Goal: Complete application form

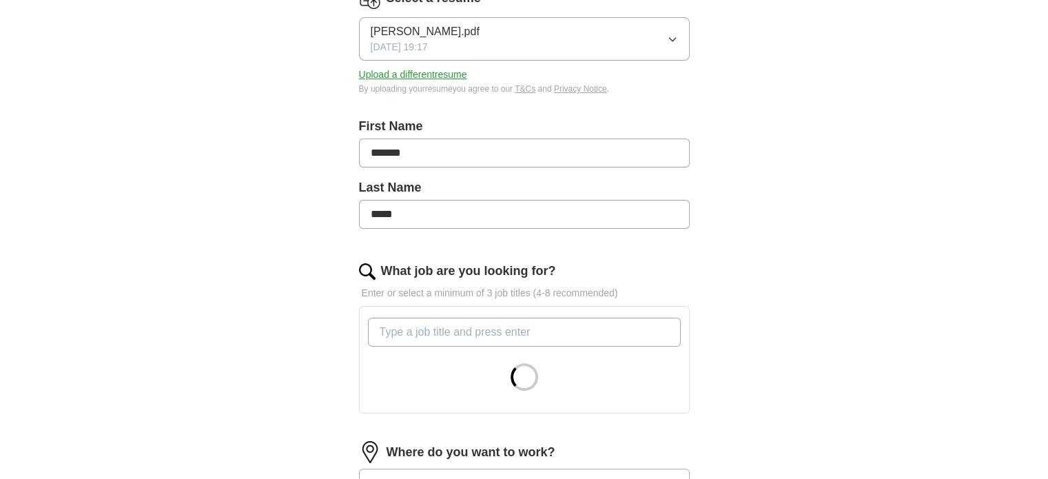
scroll to position [336, 0]
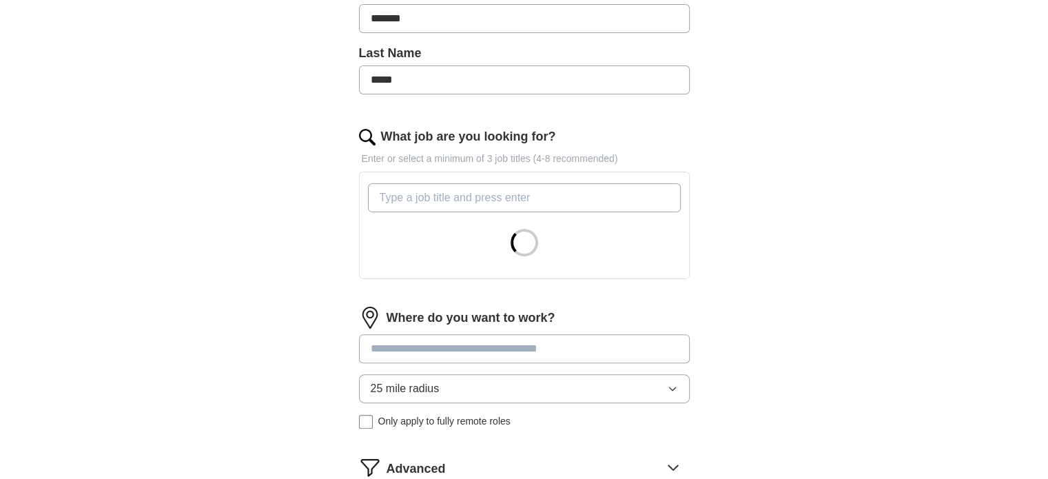
click at [479, 199] on input "What job are you looking for?" at bounding box center [524, 197] width 313 height 29
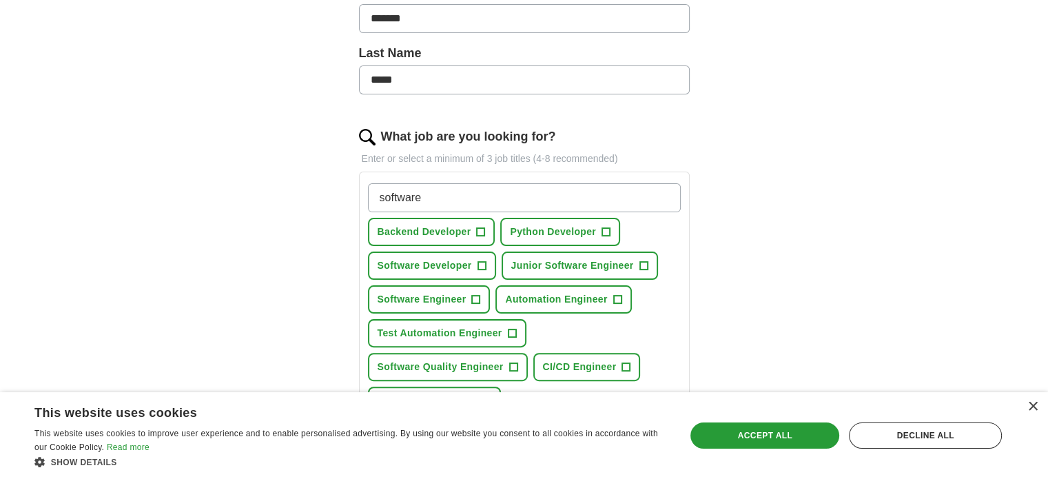
type input "software"
click at [475, 297] on span "+" at bounding box center [476, 299] width 8 height 11
click at [480, 260] on span "+" at bounding box center [481, 265] width 8 height 11
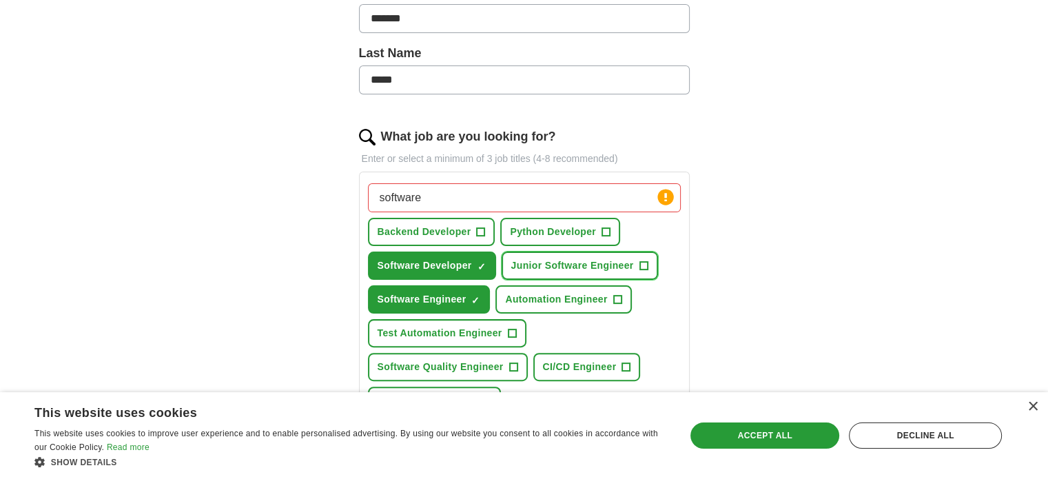
click at [542, 260] on span "Junior Software Engineer" at bounding box center [572, 265] width 123 height 14
click at [577, 232] on span "Python Developer" at bounding box center [553, 232] width 86 height 14
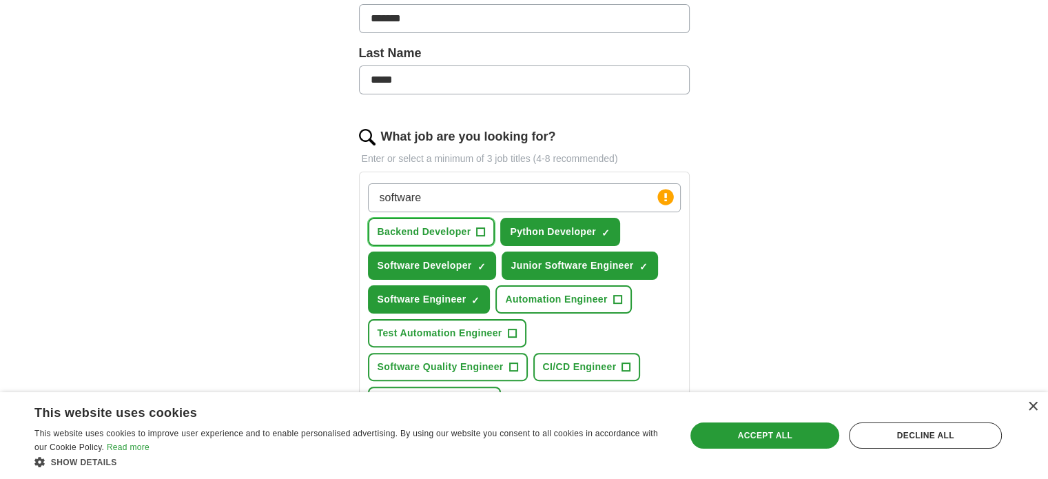
click at [473, 234] on button "Backend Developer +" at bounding box center [431, 232] width 127 height 28
click at [553, 292] on span "Automation Engineer" at bounding box center [556, 299] width 102 height 14
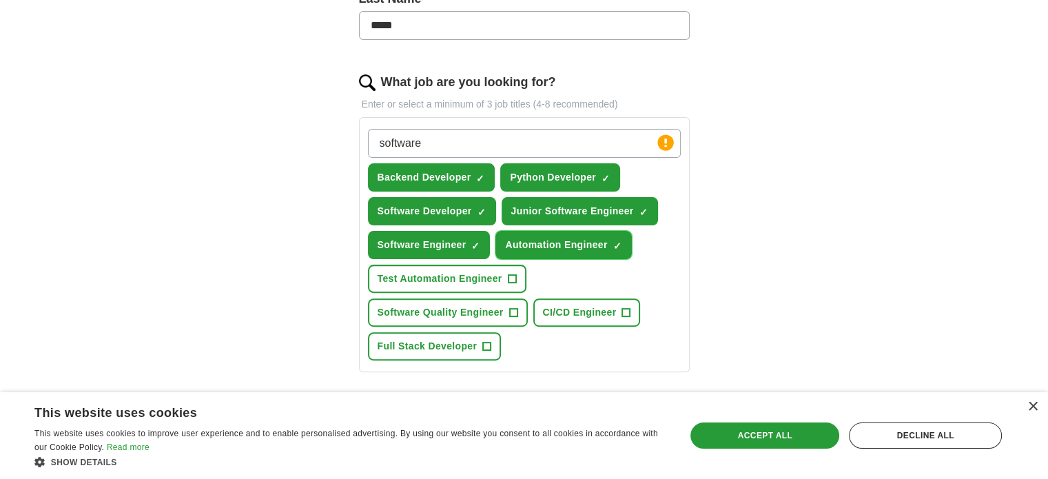
scroll to position [395, 0]
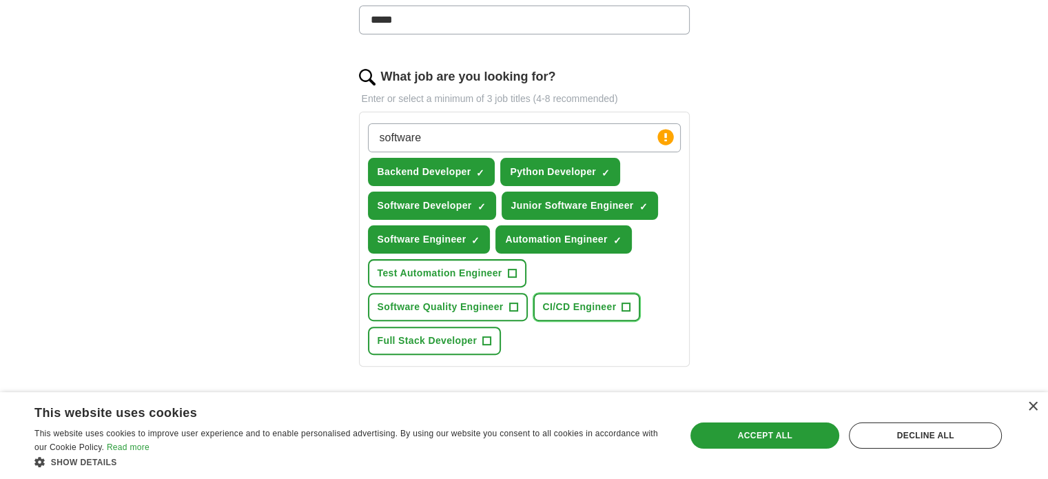
click at [558, 306] on span "CI/CD Engineer" at bounding box center [580, 307] width 74 height 14
click at [477, 333] on button "Full Stack Developer +" at bounding box center [435, 341] width 134 height 28
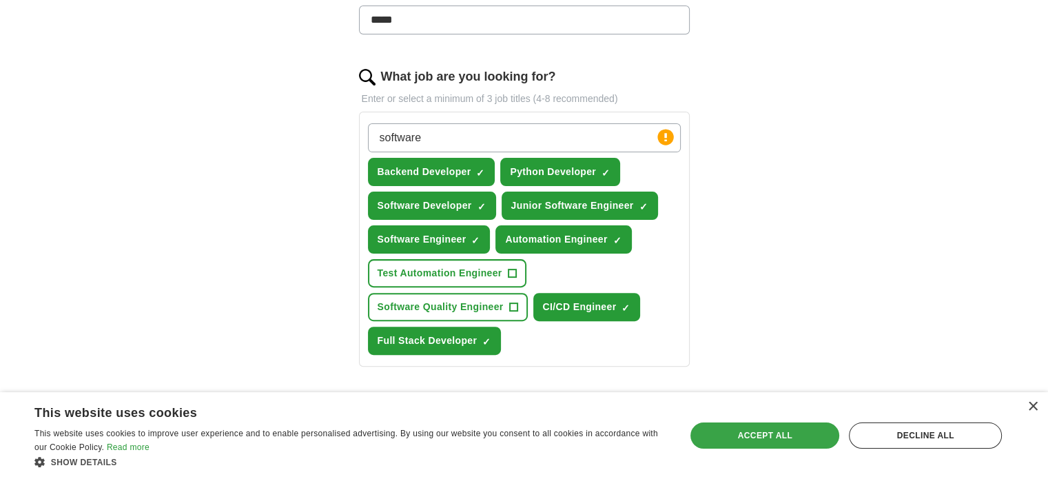
drag, startPoint x: 744, startPoint y: 437, endPoint x: 737, endPoint y: 426, distance: 12.4
click at [737, 426] on div "Accept all" at bounding box center [764, 435] width 149 height 26
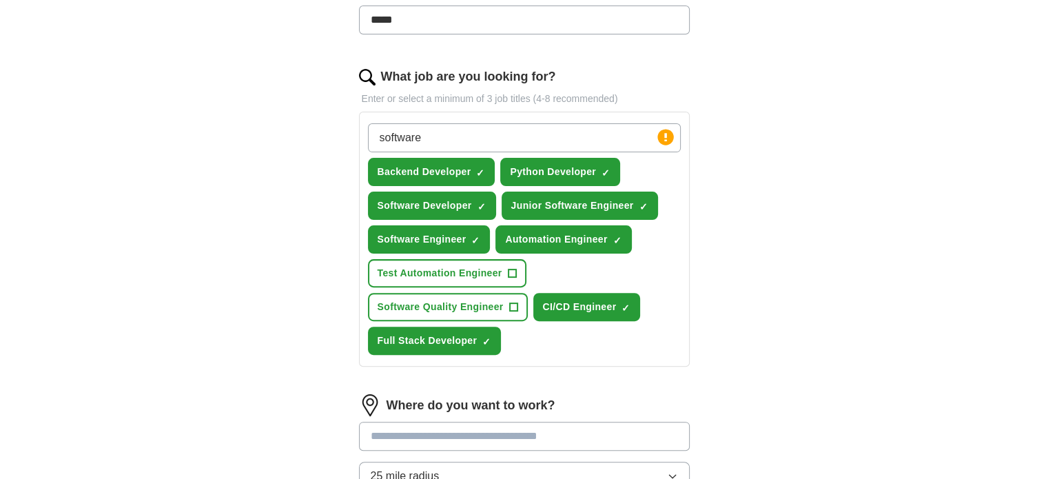
click at [798, 337] on div "ApplyIQ Let ApplyIQ do the hard work of searching and applying for jobs. Just t…" at bounding box center [524, 156] width 882 height 1018
click at [462, 136] on input "software" at bounding box center [524, 137] width 313 height 29
click at [598, 300] on span "CI/CD Engineer" at bounding box center [580, 307] width 74 height 14
click at [751, 302] on div "ApplyIQ Let ApplyIQ do the hard work of searching and applying for jobs. Just t…" at bounding box center [524, 156] width 882 height 1018
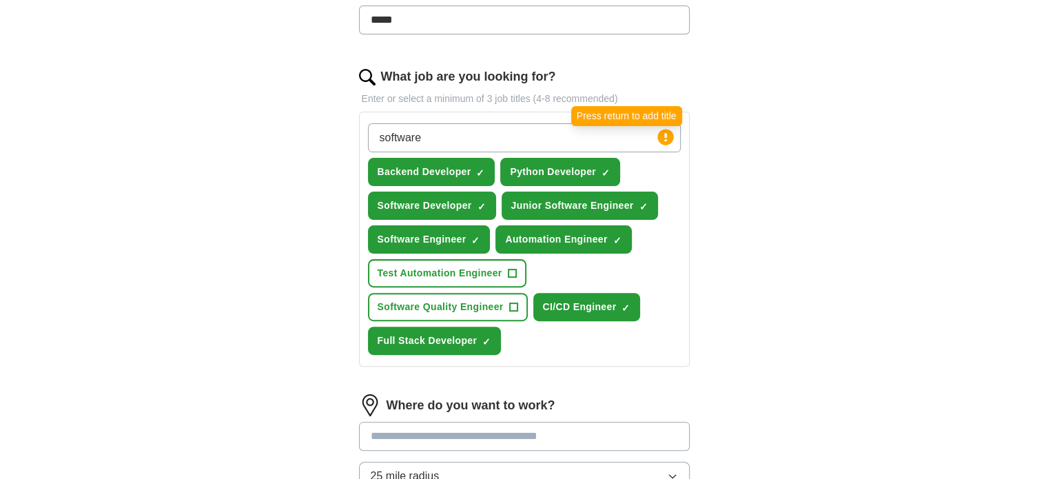
click at [663, 134] on circle at bounding box center [665, 137] width 16 height 16
click at [615, 131] on input "software" at bounding box center [524, 137] width 313 height 29
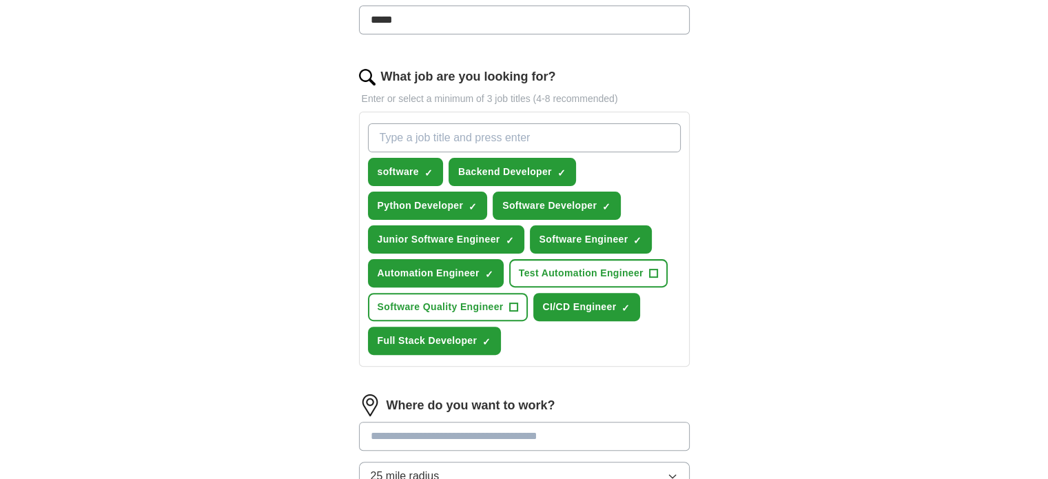
click at [774, 213] on div "ApplyIQ Let ApplyIQ do the hard work of searching and applying for jobs. Just t…" at bounding box center [524, 156] width 882 height 1018
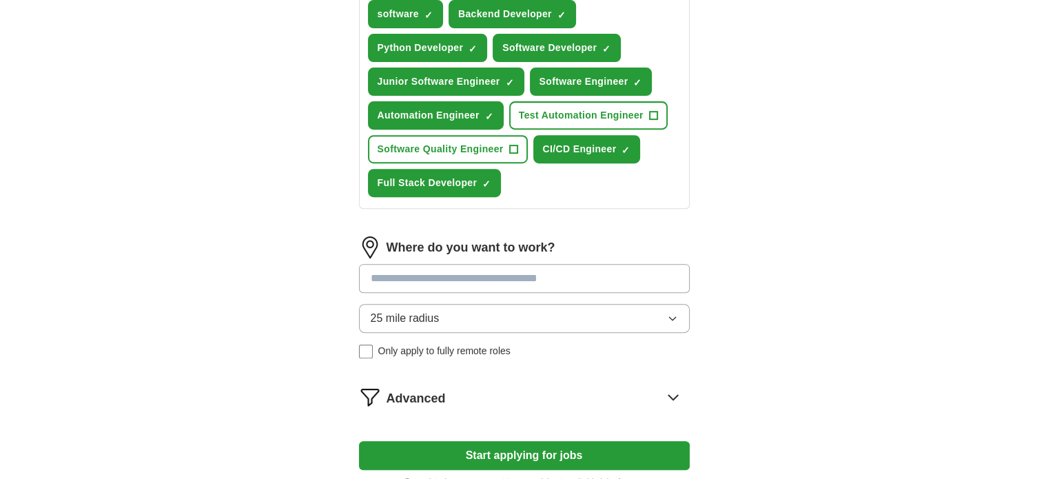
click at [458, 281] on input at bounding box center [524, 278] width 331 height 29
type input "*"
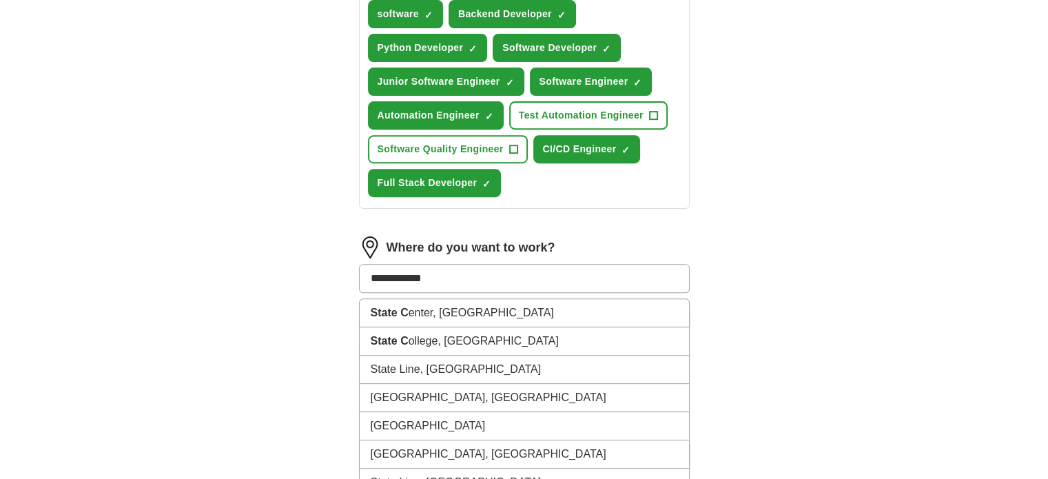
type input "**********"
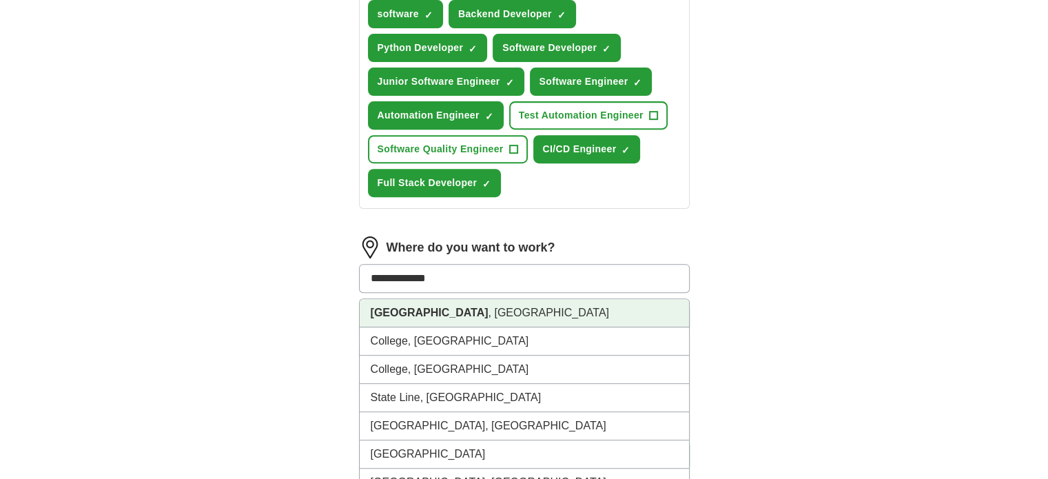
click at [469, 311] on li "[GEOGRAPHIC_DATA] , [GEOGRAPHIC_DATA]" at bounding box center [524, 313] width 329 height 28
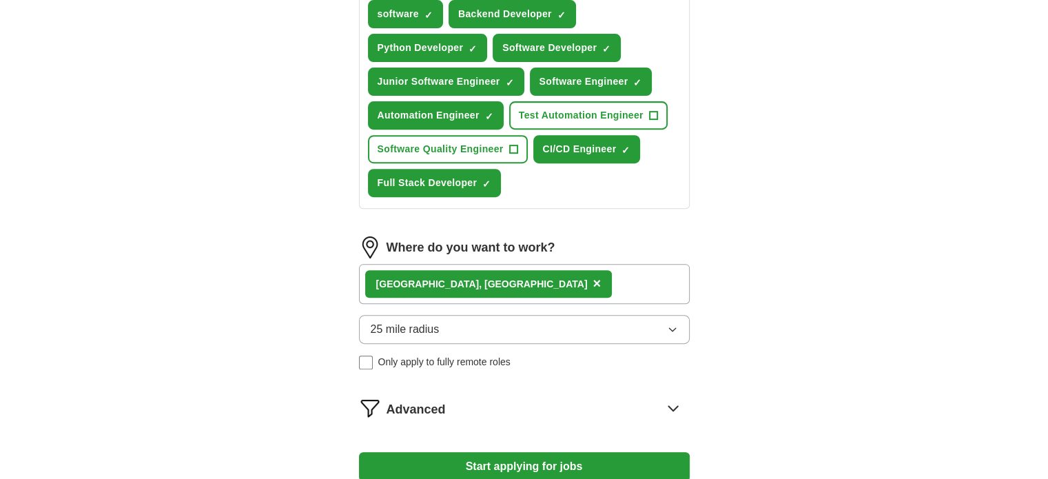
click at [501, 322] on button "25 mile radius" at bounding box center [524, 329] width 331 height 29
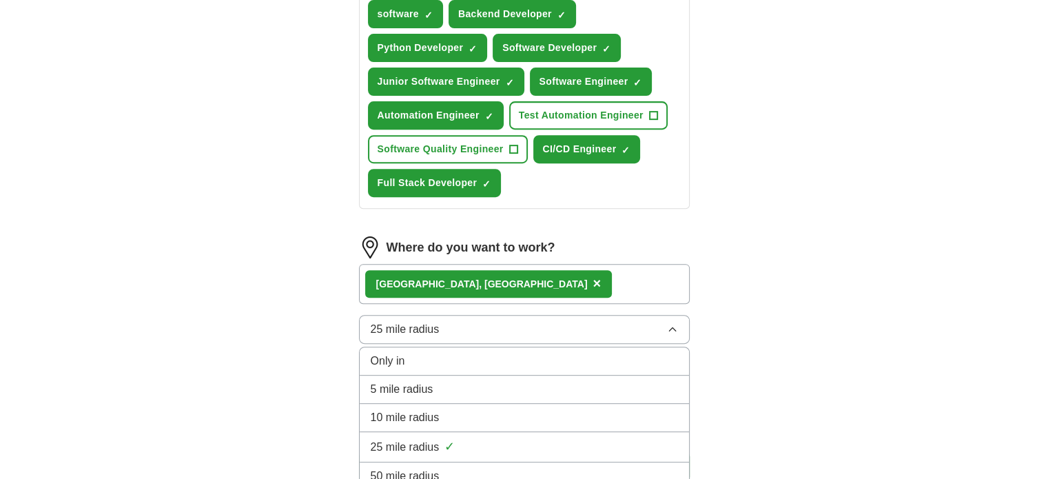
click at [328, 307] on div "Let ApplyIQ do the hard work of searching and applying for jobs. Just tell us w…" at bounding box center [524, 42] width 441 height 952
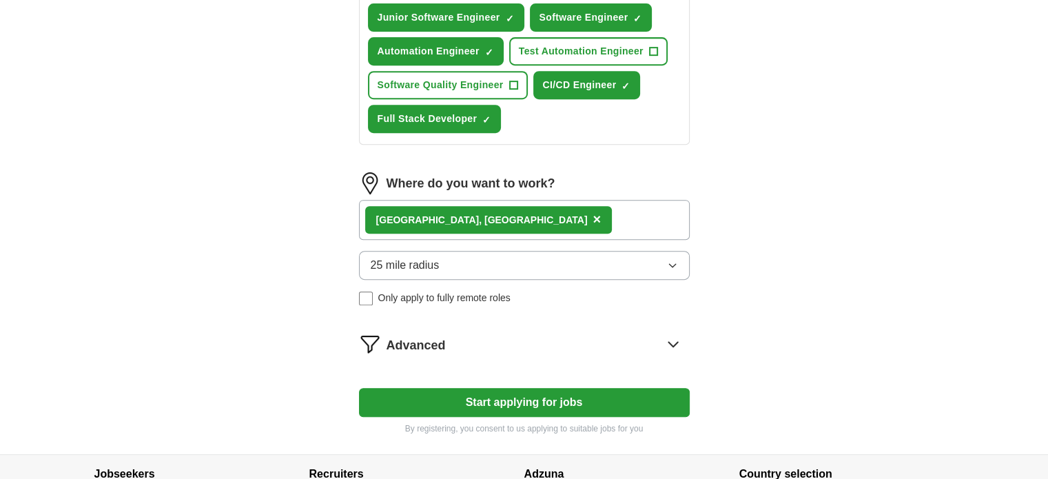
scroll to position [689, 0]
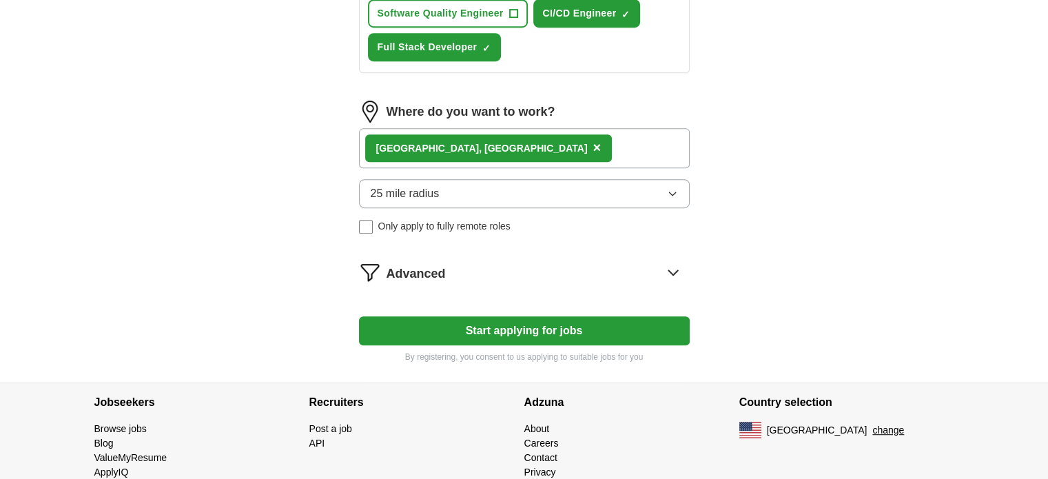
click at [411, 266] on span "Advanced" at bounding box center [416, 274] width 59 height 19
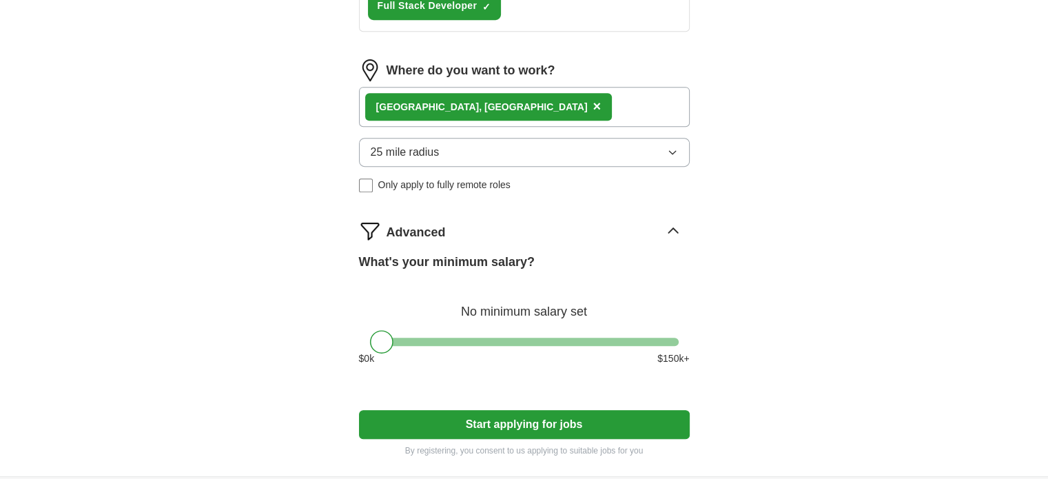
scroll to position [728, 0]
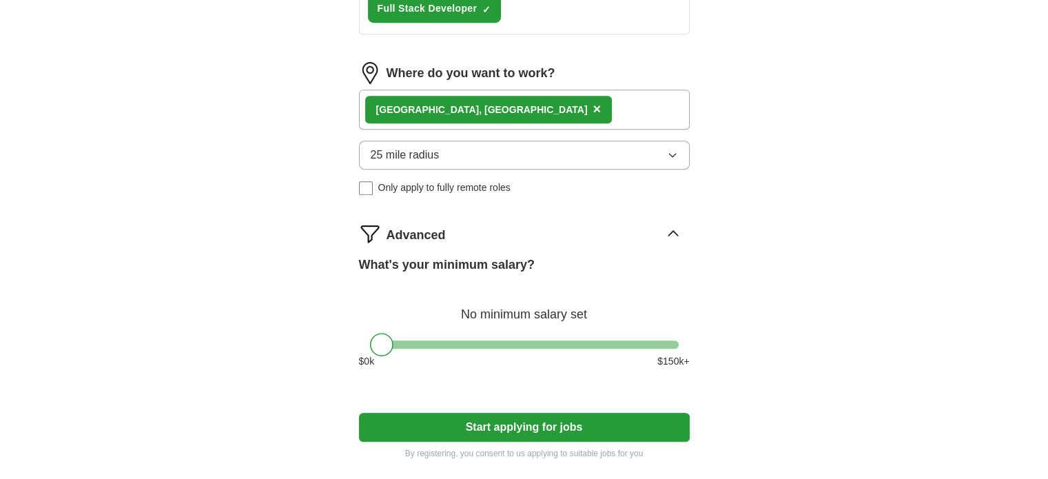
click at [499, 425] on button "Start applying for jobs" at bounding box center [524, 427] width 331 height 29
select select "**"
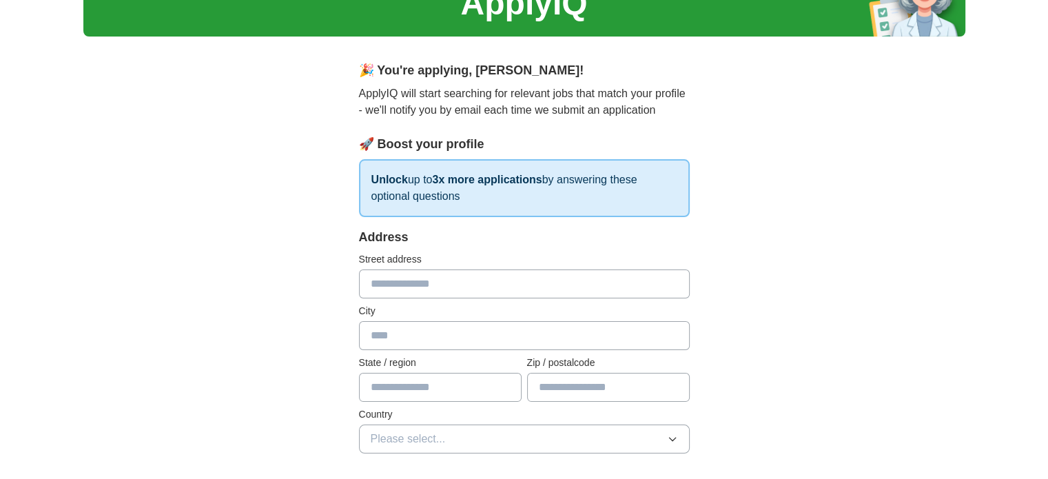
scroll to position [72, 0]
click at [475, 289] on input "text" at bounding box center [524, 283] width 331 height 29
type input "**********"
type input "**"
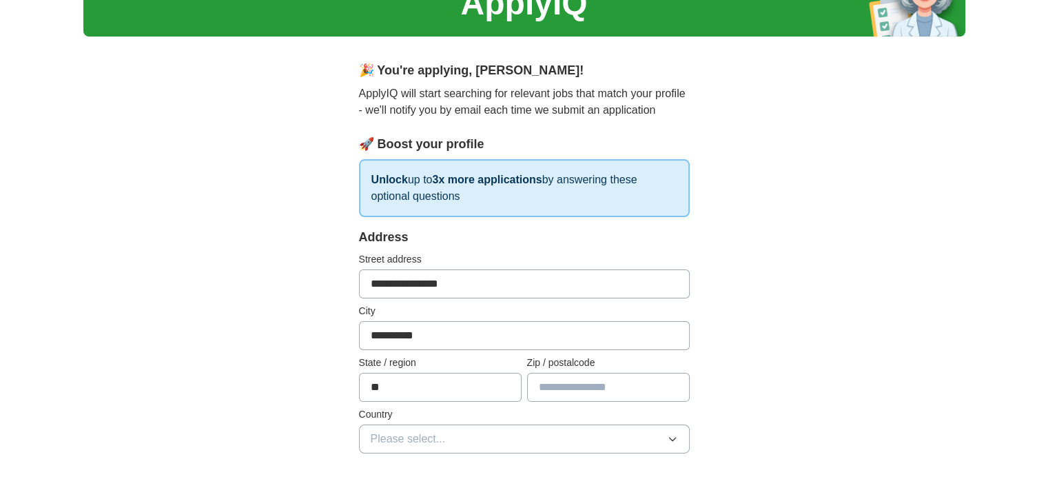
type input "*****"
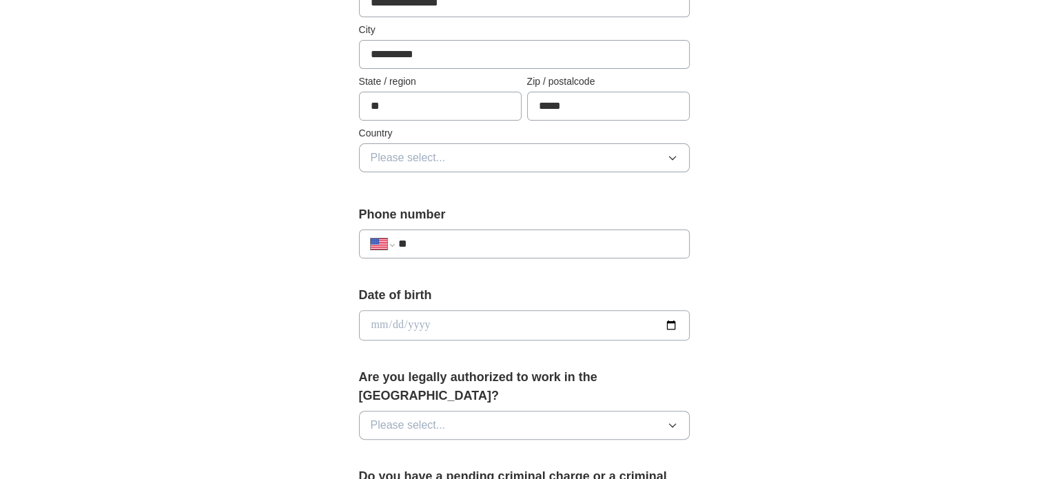
scroll to position [353, 0]
click at [517, 240] on input "**" at bounding box center [538, 244] width 280 height 17
type input "**********"
click at [670, 321] on input "date" at bounding box center [524, 325] width 331 height 30
click at [383, 316] on input "date" at bounding box center [524, 325] width 331 height 30
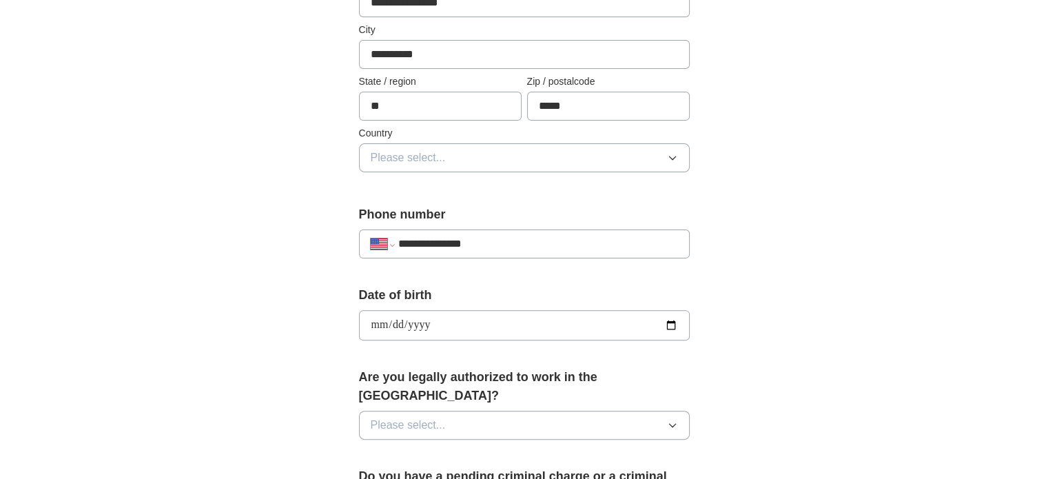
type input "**********"
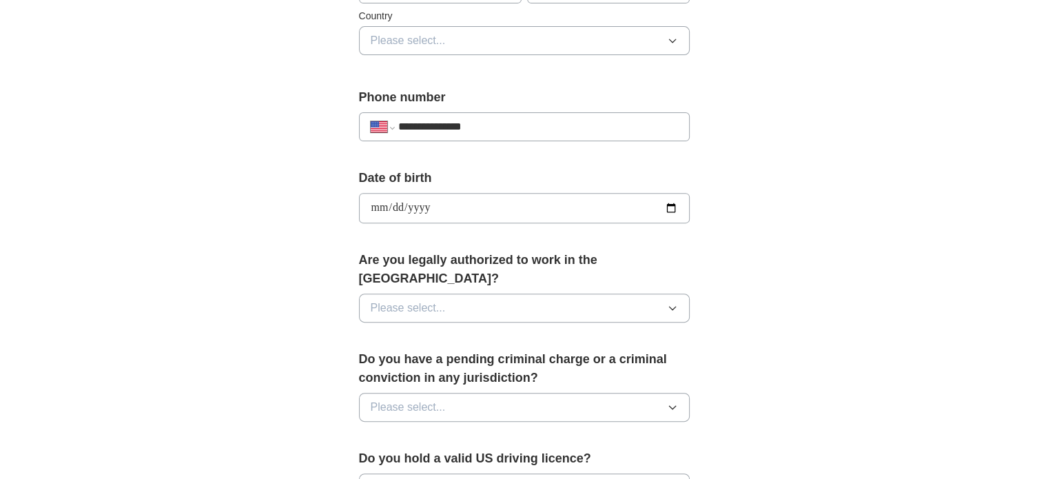
scroll to position [469, 0]
click at [462, 295] on button "Please select..." at bounding box center [524, 309] width 331 height 29
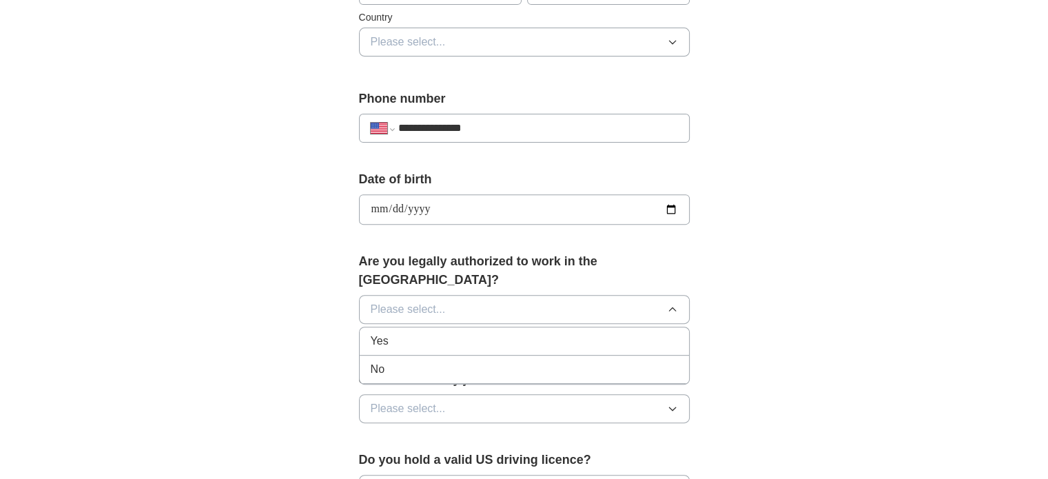
click at [436, 329] on li "Yes" at bounding box center [524, 341] width 329 height 28
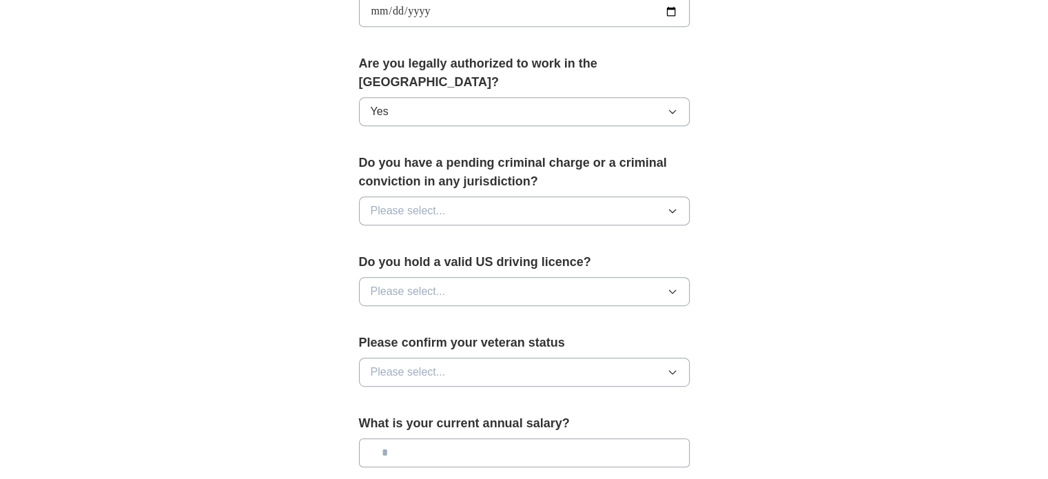
scroll to position [667, 0]
click at [522, 276] on button "Please select..." at bounding box center [524, 290] width 331 height 29
click at [493, 314] on div "Yes" at bounding box center [524, 322] width 307 height 17
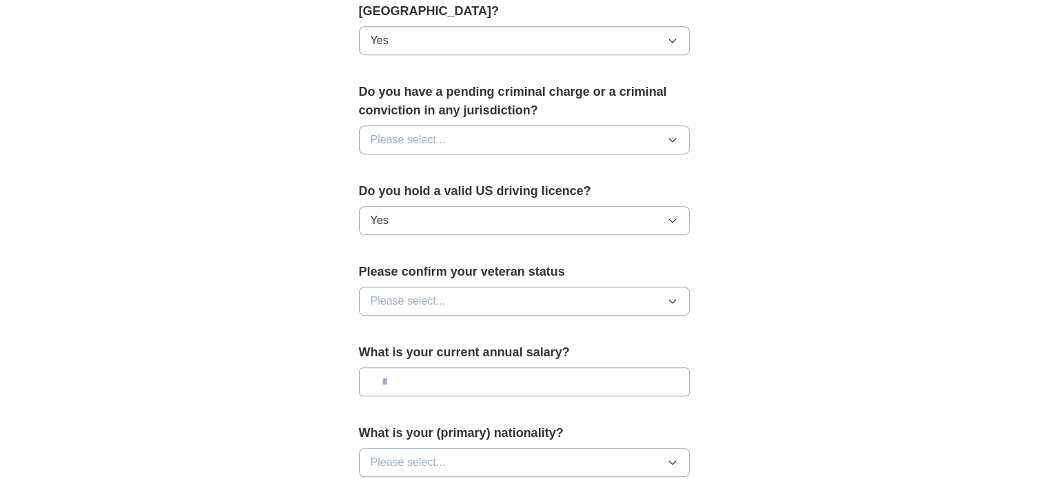
click at [514, 287] on button "Please select..." at bounding box center [524, 301] width 331 height 29
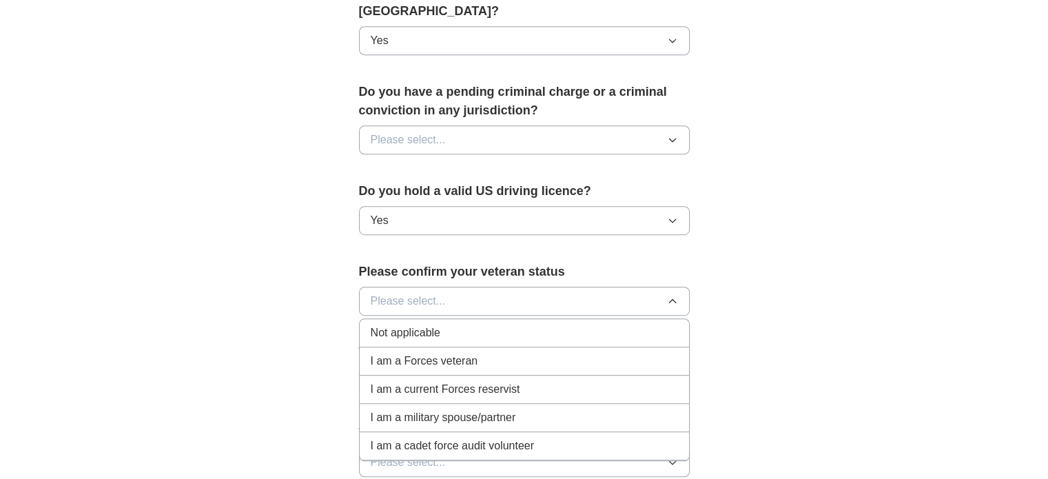
click at [449, 325] on div "Not applicable" at bounding box center [524, 333] width 307 height 17
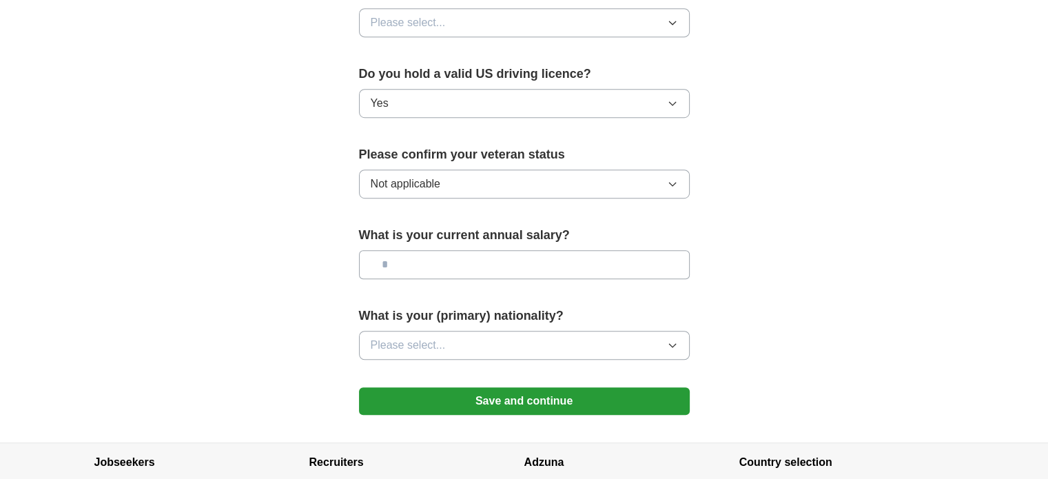
scroll to position [856, 0]
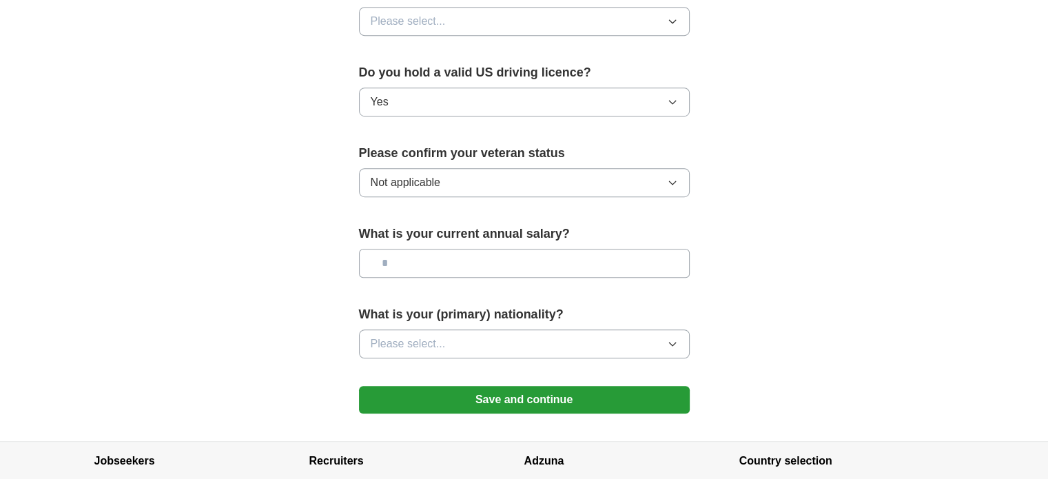
click at [499, 249] on input "text" at bounding box center [524, 263] width 331 height 29
type input "*******"
click at [507, 386] on button "Save and continue" at bounding box center [524, 400] width 331 height 28
